Goal: Navigation & Orientation: Find specific page/section

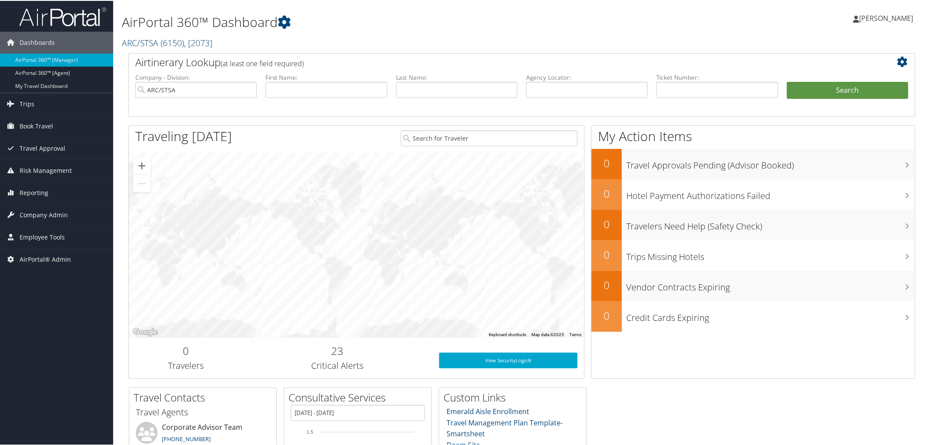
click at [163, 38] on span "( 6150 )" at bounding box center [172, 42] width 23 height 12
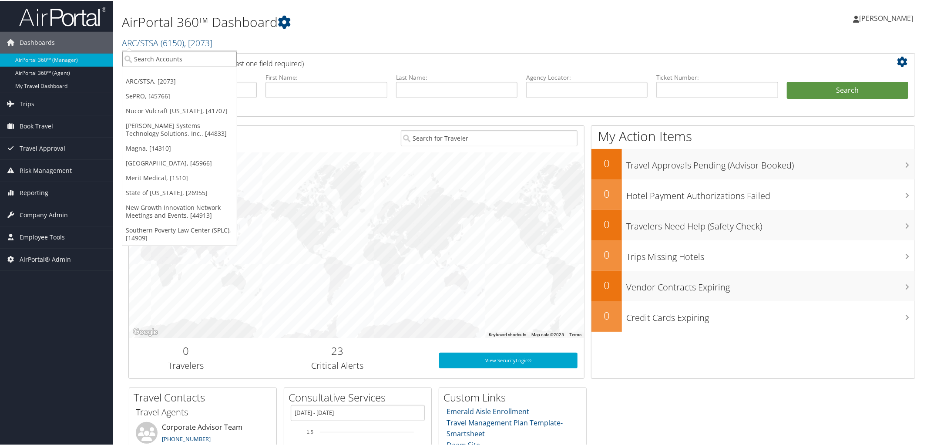
click at [179, 57] on input "search" at bounding box center [179, 58] width 114 height 16
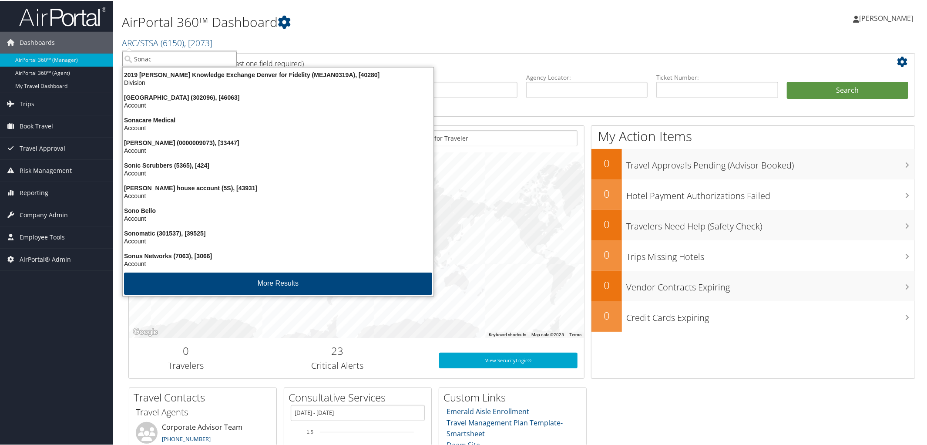
type input "Sonaca"
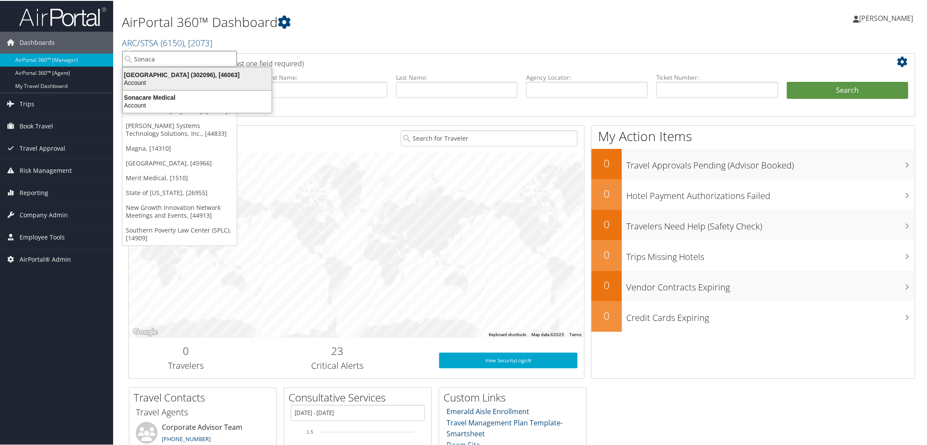
click at [191, 72] on div "Sonaca North America (302096), [46063]" at bounding box center [196, 74] width 159 height 8
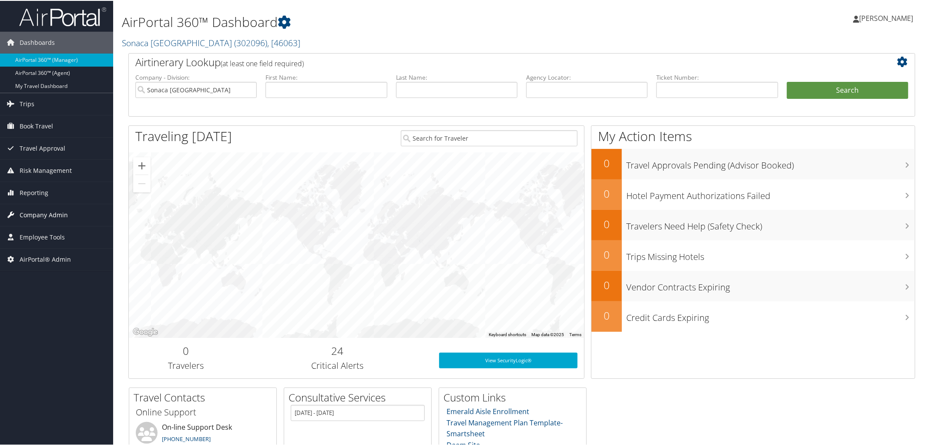
click at [46, 213] on span "Company Admin" at bounding box center [44, 214] width 48 height 22
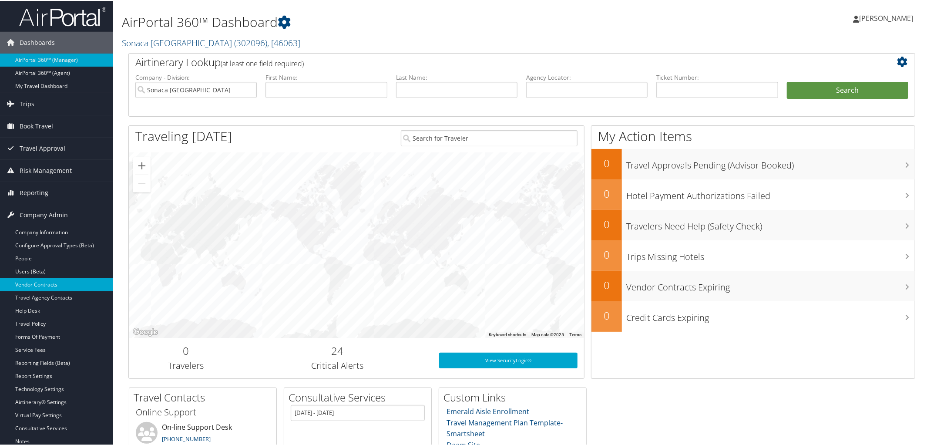
click at [54, 283] on link "Vendor Contracts" at bounding box center [56, 283] width 113 height 13
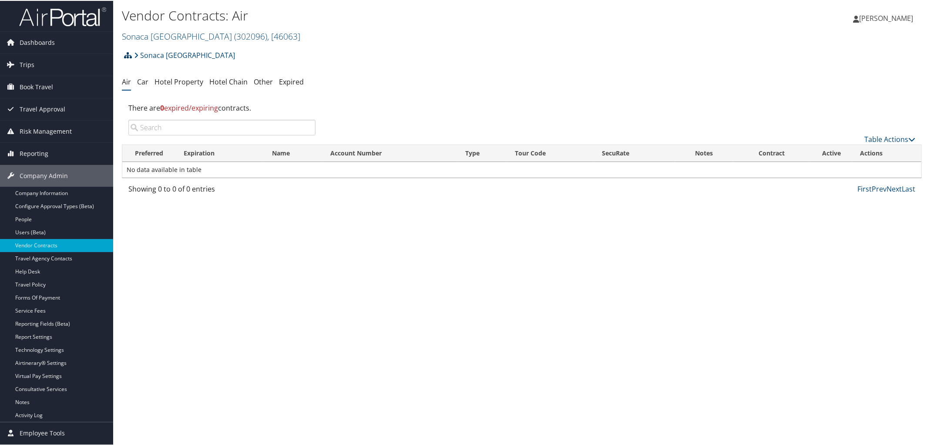
click at [128, 55] on icon at bounding box center [128, 54] width 8 height 7
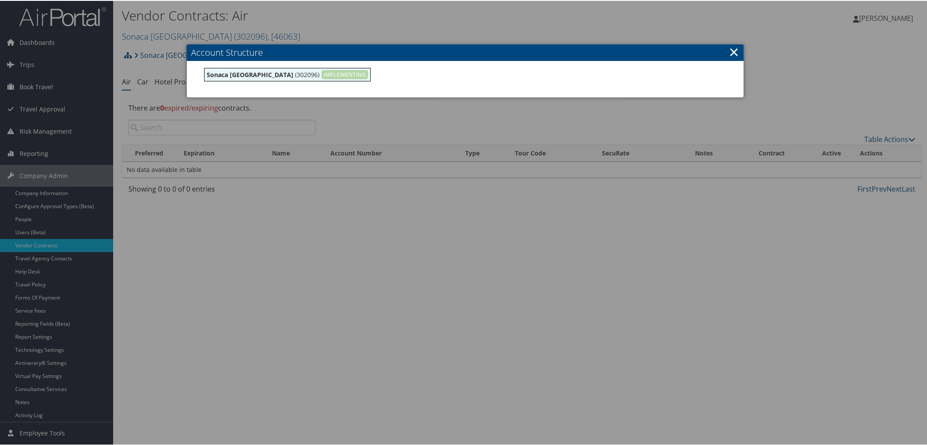
click at [730, 49] on link "×" at bounding box center [734, 50] width 10 height 17
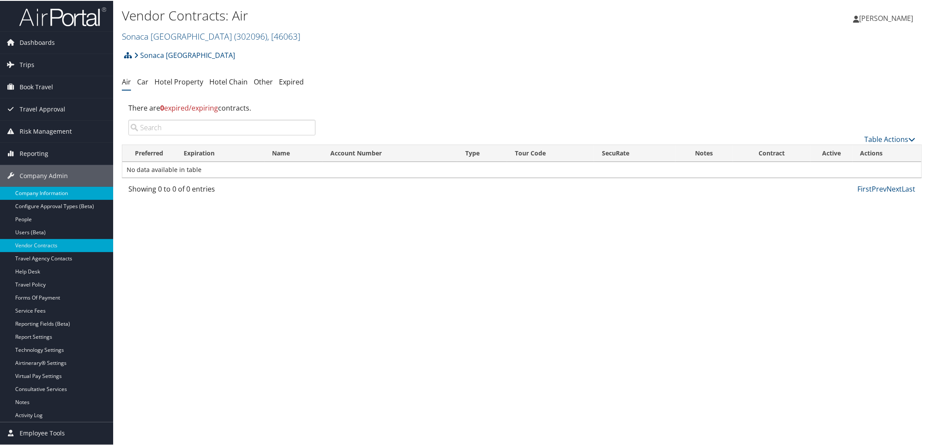
click at [57, 189] on link "Company Information" at bounding box center [56, 192] width 113 height 13
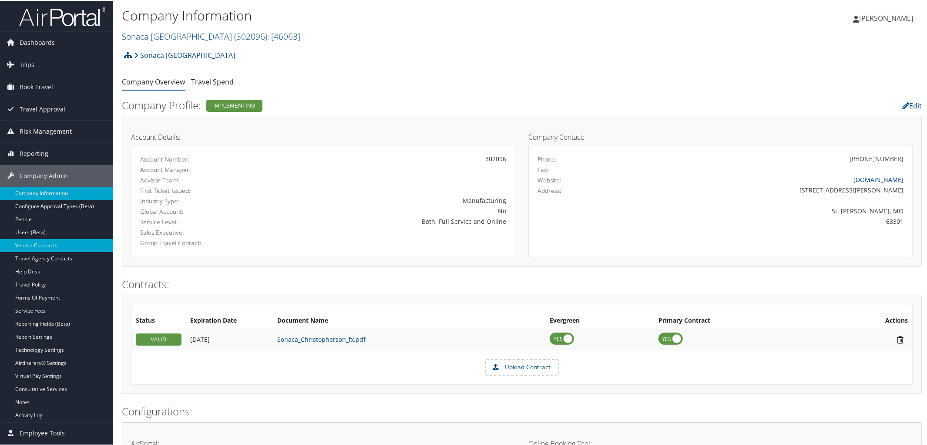
click at [35, 248] on link "Vendor Contracts" at bounding box center [56, 244] width 113 height 13
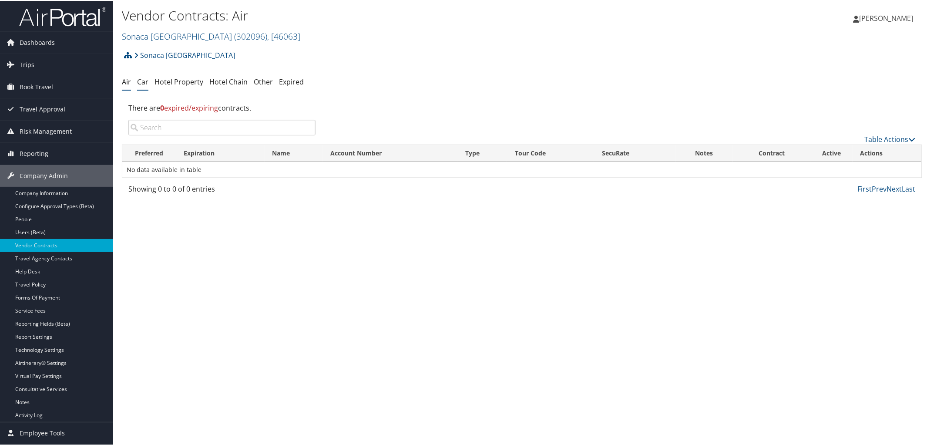
click at [142, 84] on link "Car" at bounding box center [142, 81] width 11 height 10
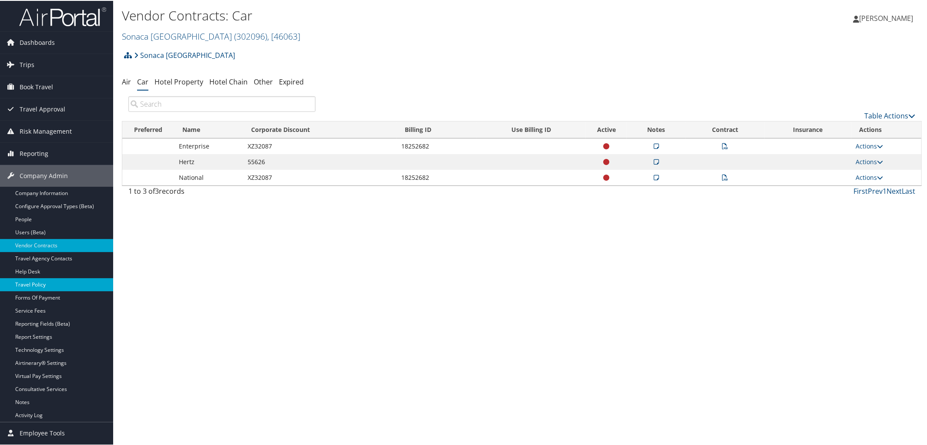
click at [61, 285] on link "Travel Policy" at bounding box center [56, 283] width 113 height 13
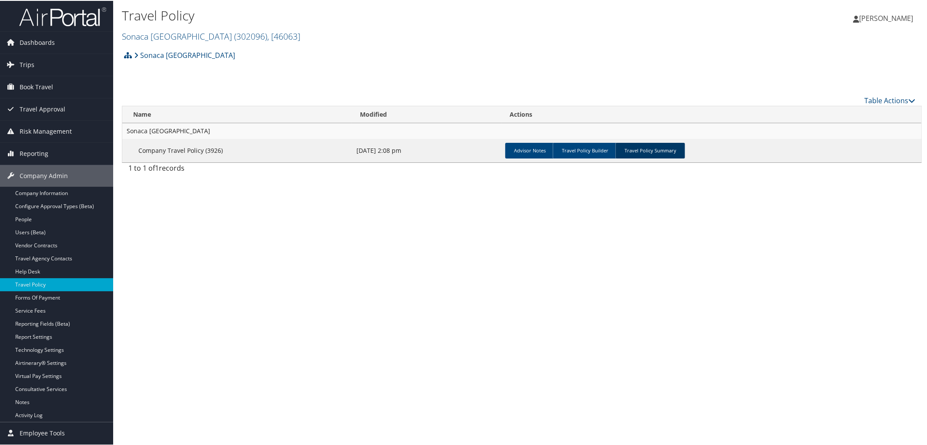
click at [650, 147] on link "Travel Policy Summary" at bounding box center [650, 150] width 70 height 16
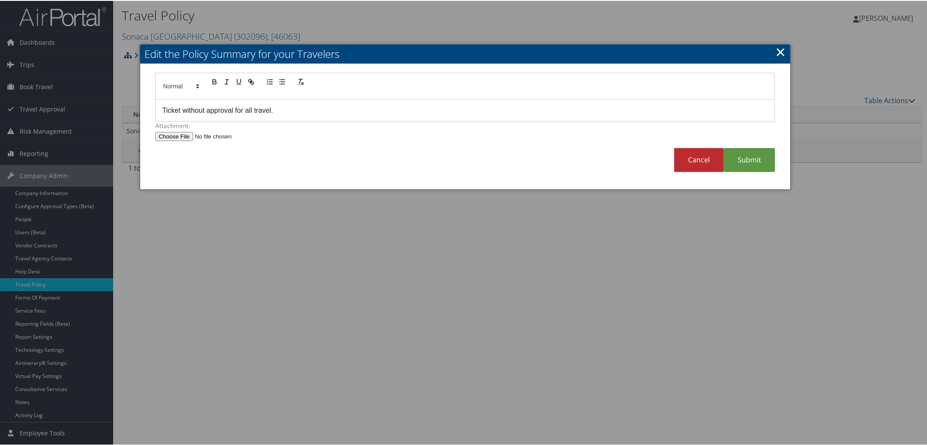
click at [775, 52] on link "×" at bounding box center [780, 50] width 10 height 17
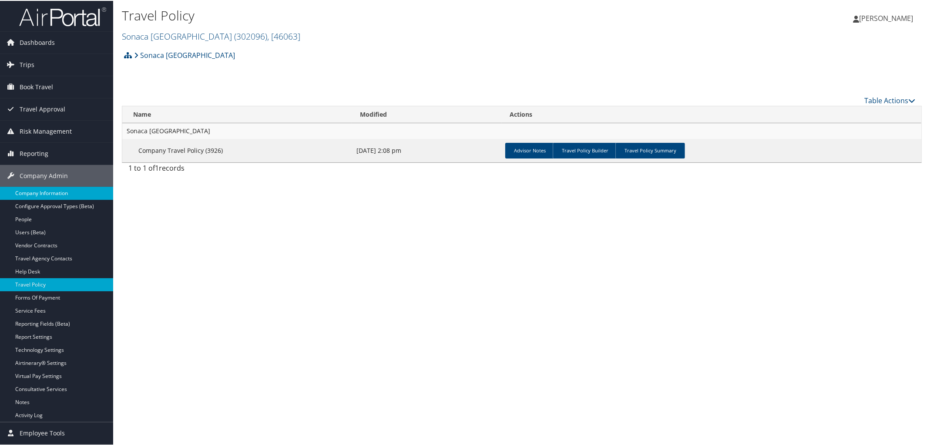
click at [71, 191] on link "Company Information" at bounding box center [56, 192] width 113 height 13
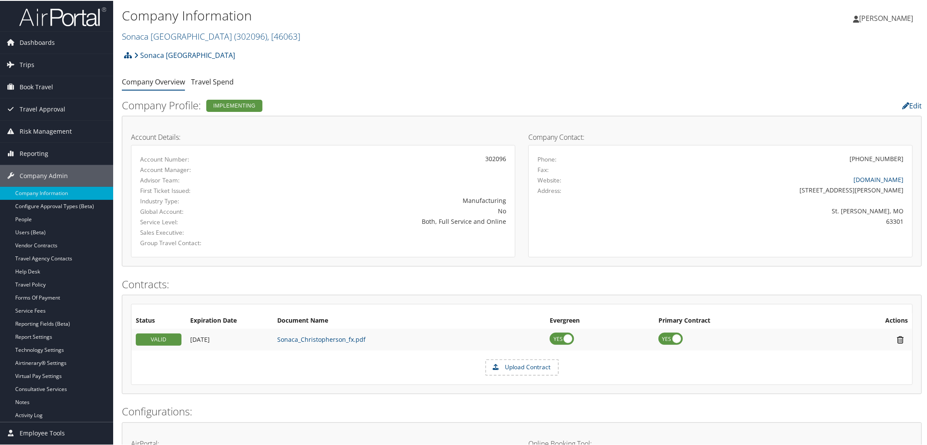
click at [504, 233] on div "Sales Executive:" at bounding box center [323, 231] width 379 height 10
